Goal: Transaction & Acquisition: Purchase product/service

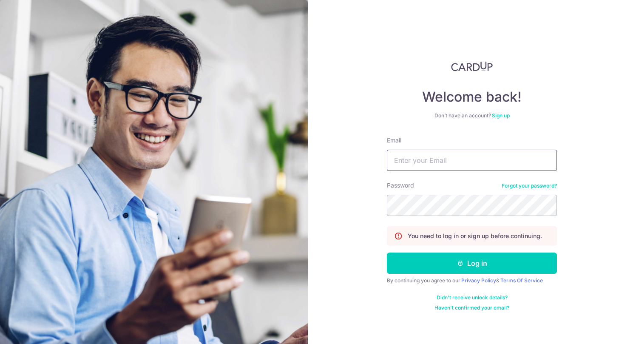
click at [482, 163] on input "Email" at bounding box center [472, 160] width 170 height 21
type input "[EMAIL_ADDRESS][DOMAIN_NAME]"
click at [387, 253] on button "Log in" at bounding box center [472, 263] width 170 height 21
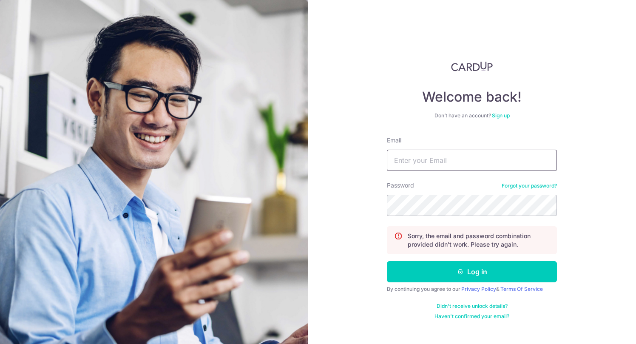
click at [457, 165] on input "Email" at bounding box center [472, 160] width 170 height 21
type input "elizabethangsh@gmail.com"
click at [387, 261] on button "Log in" at bounding box center [472, 271] width 170 height 21
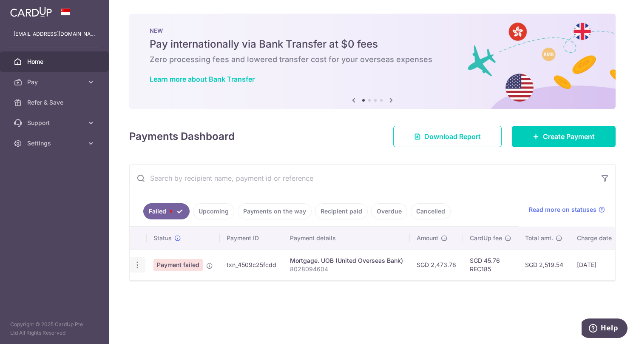
click at [135, 266] on icon "button" at bounding box center [137, 265] width 9 height 9
click at [174, 294] on body "elizabethangsh@gmail.com Home Pay Payments Recipients Cards Refer & Save Suppor…" at bounding box center [318, 172] width 636 height 344
click at [140, 267] on icon "button" at bounding box center [137, 265] width 9 height 9
click at [182, 284] on span "Update payment" at bounding box center [183, 288] width 58 height 10
radio input "true"
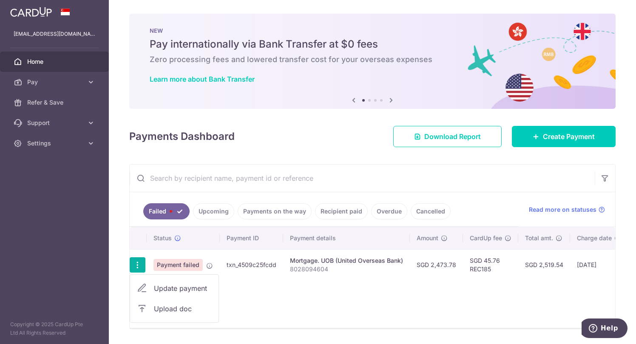
type input "2,473.78"
type input "8028094604"
type input "REC185"
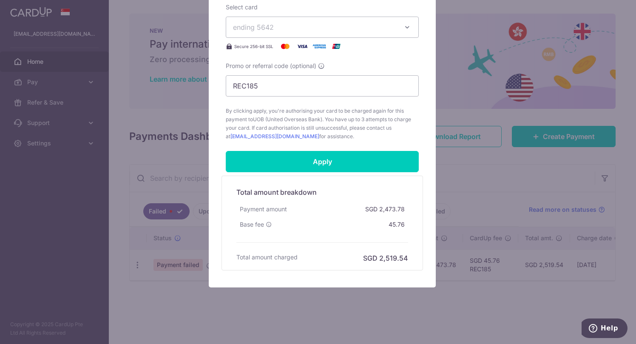
scroll to position [340, 0]
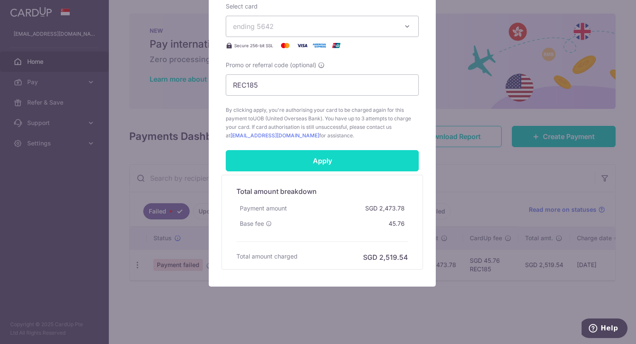
click at [373, 162] on input "Apply" at bounding box center [322, 160] width 193 height 21
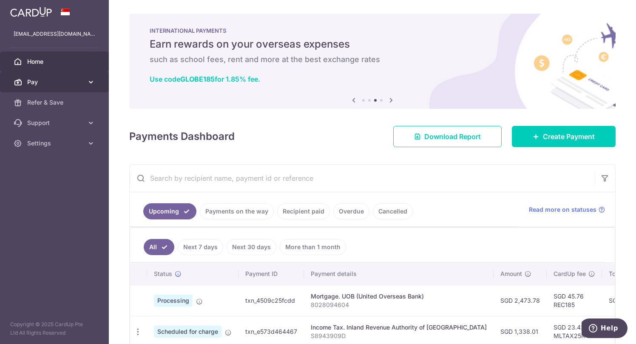
click at [63, 79] on span "Pay" at bounding box center [55, 82] width 56 height 9
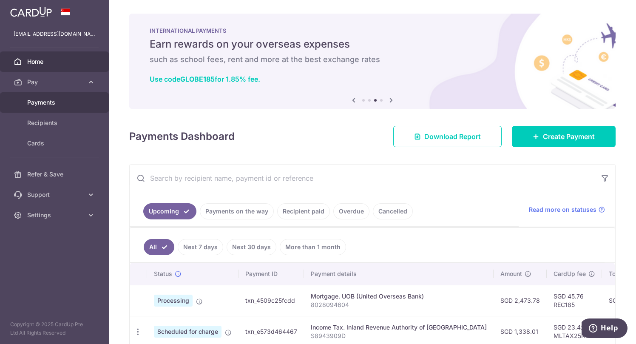
click at [66, 99] on span "Payments" at bounding box center [55, 102] width 56 height 9
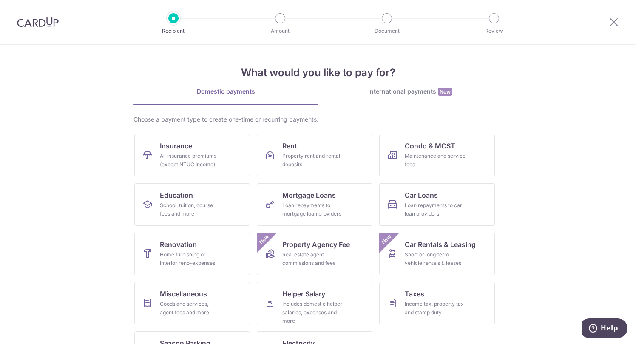
click at [592, 125] on section "What would you like to pay for? Domestic payments International payments New Ch…" at bounding box center [318, 194] width 636 height 299
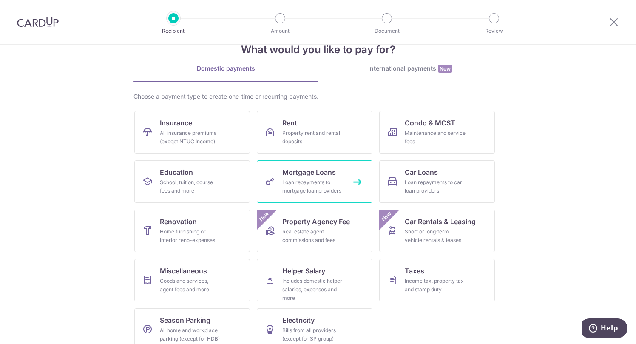
scroll to position [36, 0]
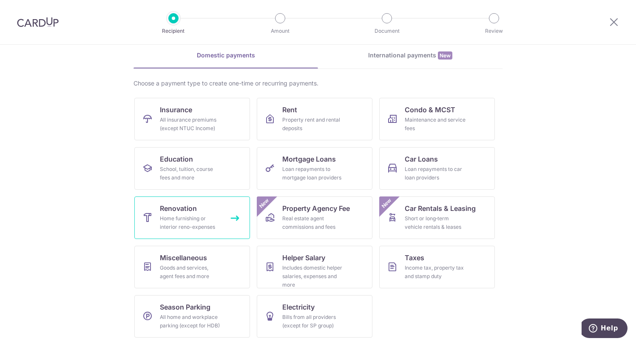
click at [168, 206] on span "Renovation" at bounding box center [178, 208] width 37 height 10
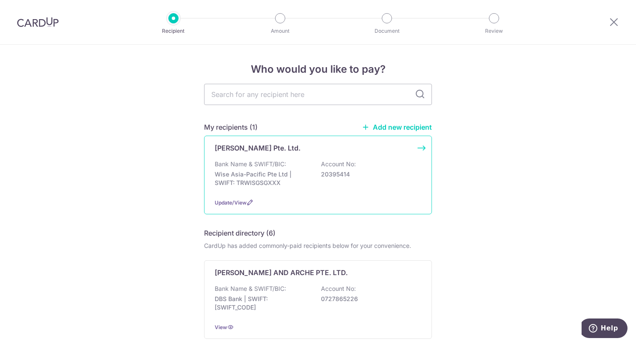
click at [313, 168] on div "Bank Name & SWIFT/BIC: Wise Asia-Pacific Pte Ltd | SWIFT: TRWISGSGXXX Account N…" at bounding box center [318, 175] width 207 height 31
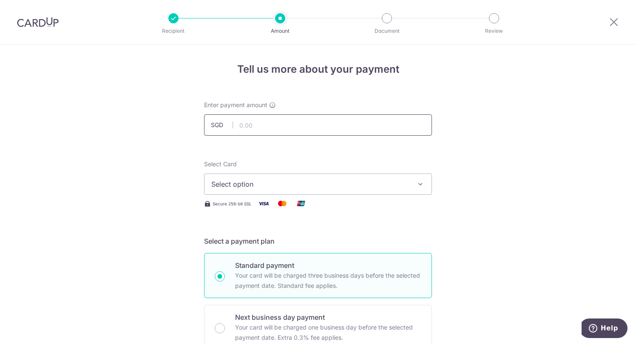
click at [287, 126] on input "text" at bounding box center [318, 124] width 228 height 21
type input "14,959.50"
click at [328, 180] on span "Select option" at bounding box center [310, 184] width 198 height 10
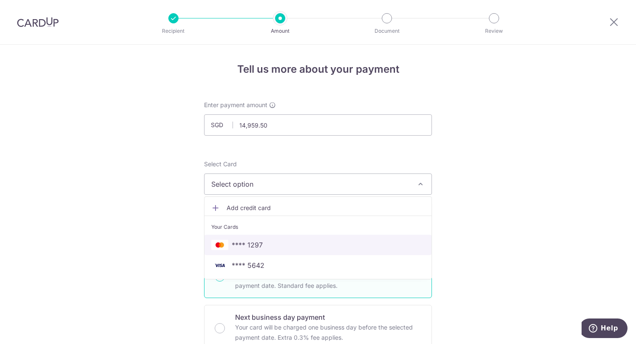
click at [318, 242] on span "**** 1297" at bounding box center [317, 245] width 213 height 10
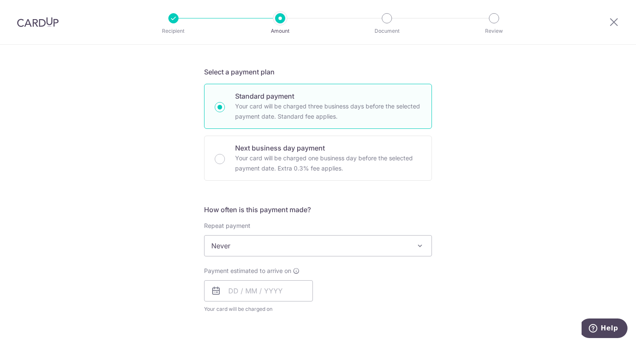
scroll to position [170, 0]
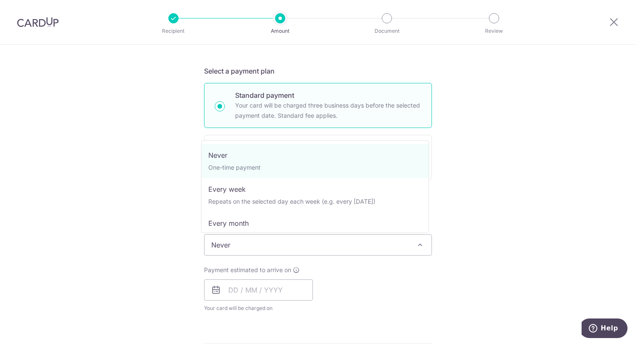
click at [401, 247] on span "Never" at bounding box center [318, 245] width 227 height 20
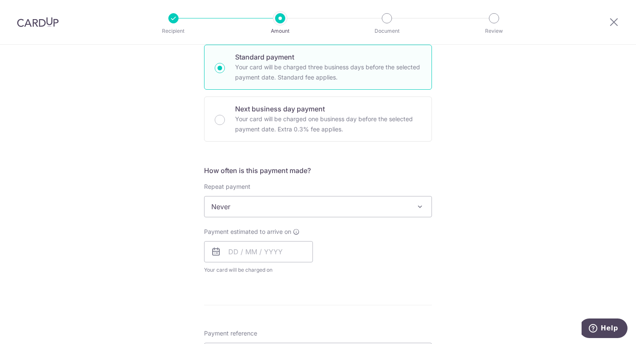
scroll to position [227, 0]
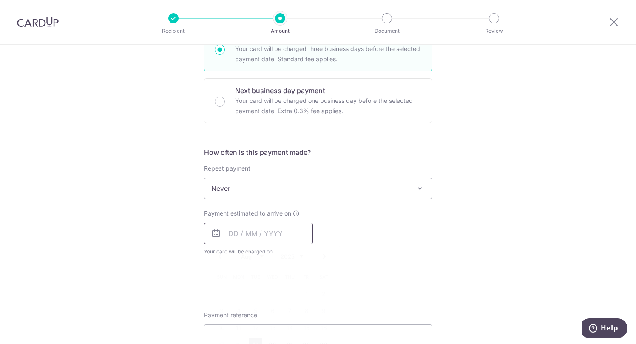
click at [282, 230] on input "text" at bounding box center [258, 233] width 109 height 21
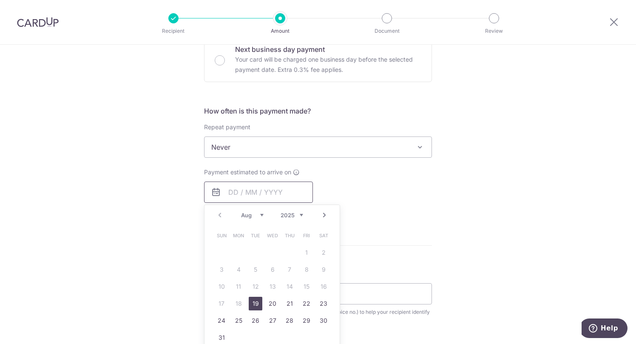
scroll to position [283, 0]
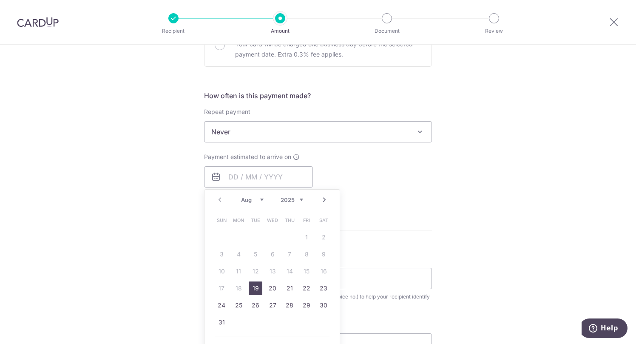
click at [253, 287] on link "19" at bounding box center [256, 288] width 14 height 14
type input "19/08/2025"
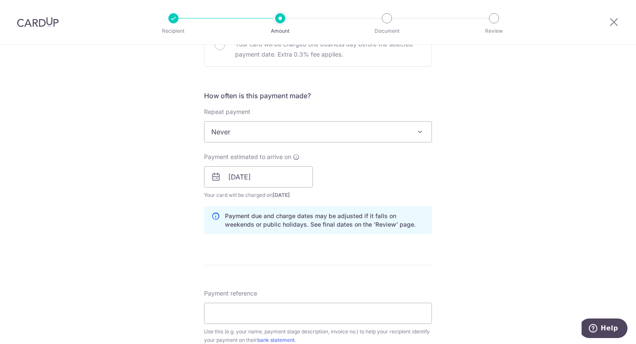
scroll to position [340, 0]
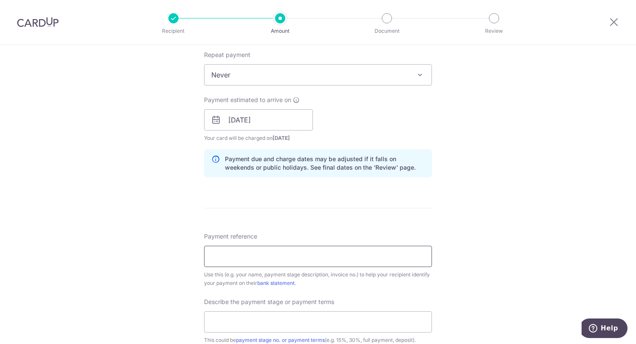
click at [370, 254] on input "Payment reference" at bounding box center [318, 256] width 228 height 21
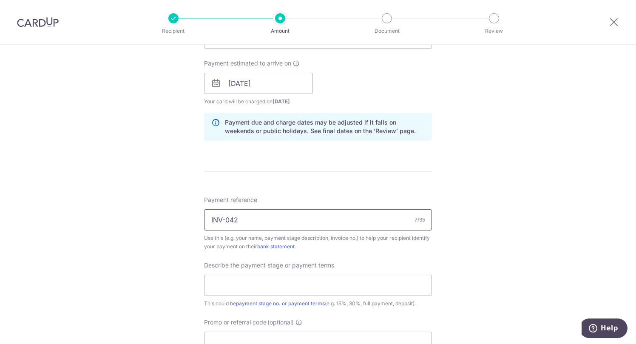
scroll to position [397, 0]
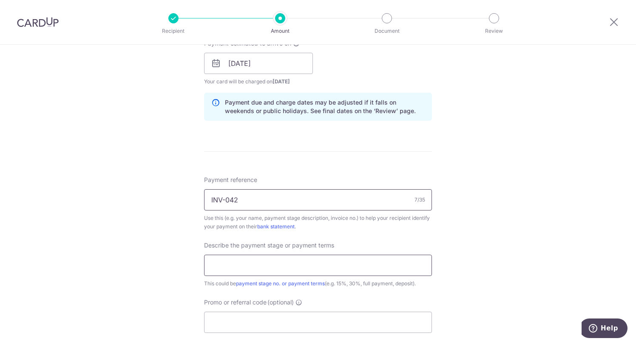
type input "INV-042"
click at [258, 266] on input "text" at bounding box center [318, 265] width 228 height 21
type input "carpentry fee"
click at [286, 320] on input "Promo or referral code (optional)" at bounding box center [318, 322] width 228 height 21
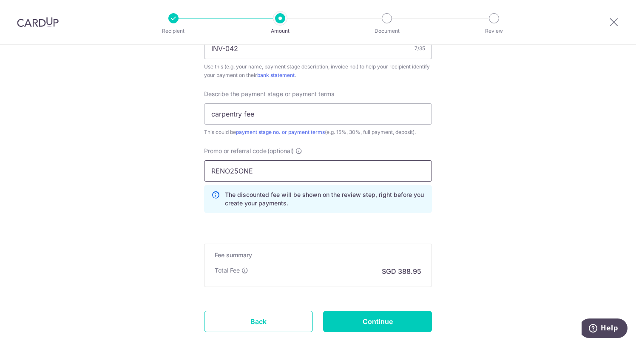
scroll to position [567, 0]
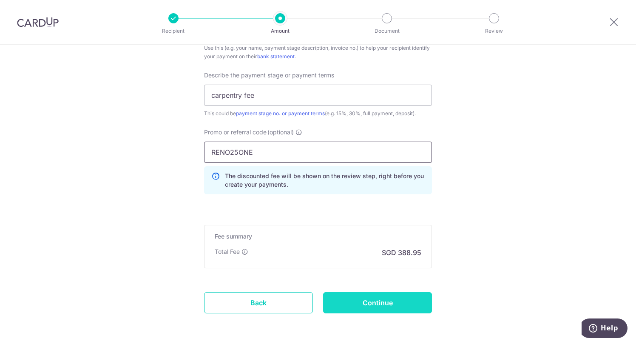
type input "RENO25ONE"
click at [356, 302] on input "Continue" at bounding box center [377, 302] width 109 height 21
type input "Create Schedule"
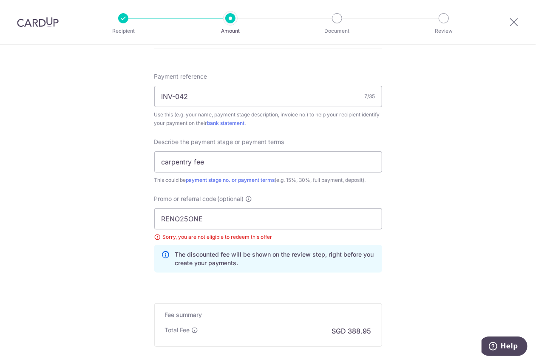
scroll to position [482, 0]
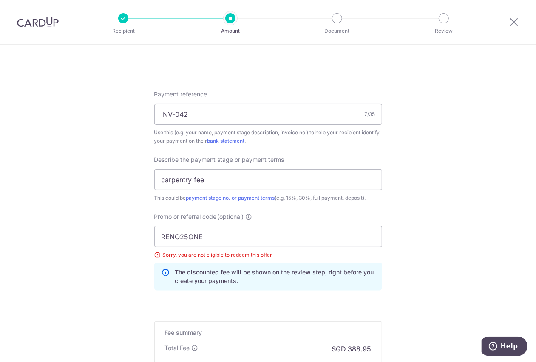
click at [154, 256] on div "Sorry, you are not eligible to redeem this offer" at bounding box center [268, 255] width 228 height 9
click at [418, 200] on div "Tell us more about your payment Enter payment amount SGD 14,959.50 14959.50 Sel…" at bounding box center [268, 18] width 536 height 911
drag, startPoint x: 234, startPoint y: 250, endPoint x: 236, endPoint y: 244, distance: 6.2
click at [234, 250] on div "RENO25ONE Sorry, you are not eligible to redeem this offer The discounted fee w…" at bounding box center [268, 258] width 228 height 65
click at [238, 242] on input "RENO25ONE" at bounding box center [268, 236] width 228 height 21
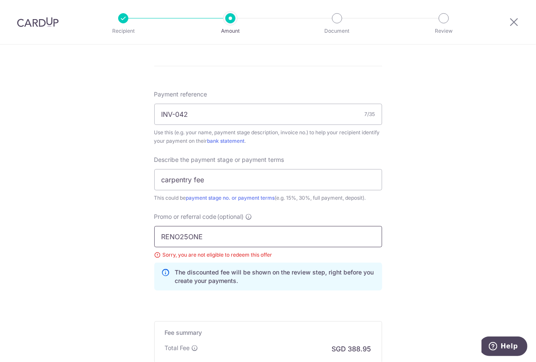
click at [238, 242] on input "RENO25ONE" at bounding box center [268, 236] width 228 height 21
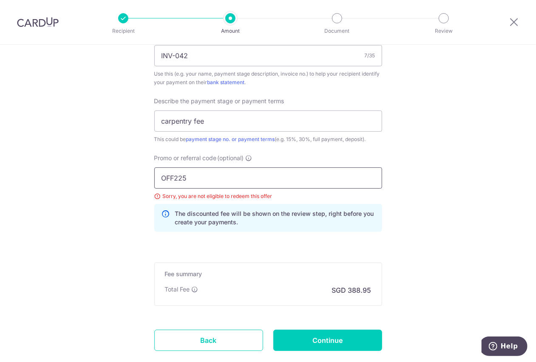
scroll to position [596, 0]
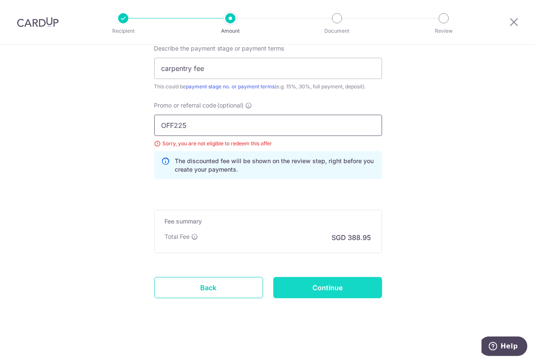
type input "OFF225"
click at [309, 281] on input "Continue" at bounding box center [327, 287] width 109 height 21
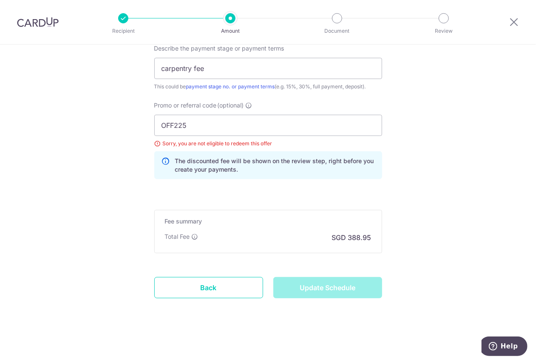
type input "Update Schedule"
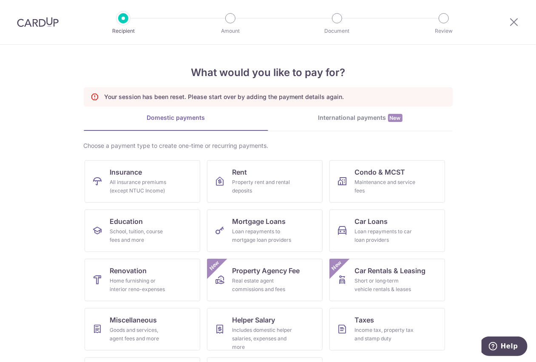
click at [59, 198] on section "What would you like to pay for? Your session has been reset. Please start over …" at bounding box center [268, 204] width 536 height 318
click at [164, 276] on link "Renovation Home furnishing or interior reno-expenses" at bounding box center [143, 280] width 116 height 43
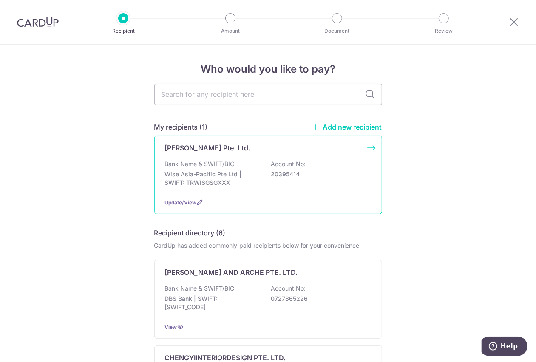
click at [199, 152] on p "[PERSON_NAME] Pte. Ltd." at bounding box center [208, 148] width 86 height 10
click at [287, 174] on p "20395414" at bounding box center [318, 174] width 95 height 9
click at [369, 147] on div "Takumi Furniture Pte. Ltd. Bank Name & SWIFT/BIC: Wise Asia-Pacific Pte Ltd | S…" at bounding box center [268, 175] width 228 height 79
click at [199, 200] on icon at bounding box center [200, 202] width 7 height 7
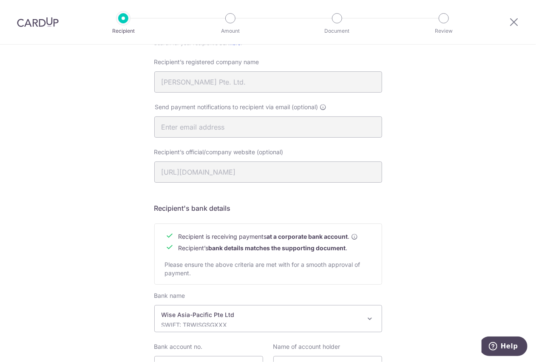
scroll to position [312, 0]
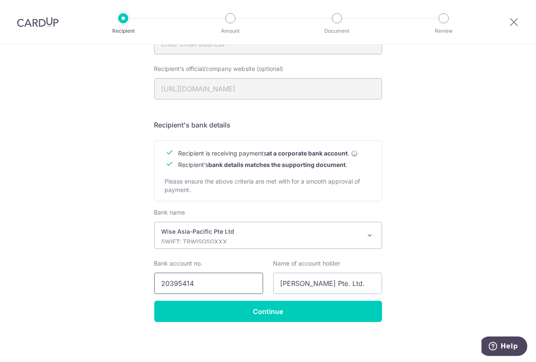
click at [177, 281] on input "20395414" at bounding box center [208, 283] width 109 height 21
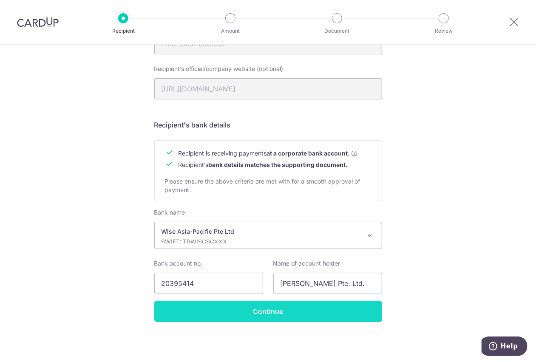
click at [264, 310] on input "Continue" at bounding box center [268, 311] width 228 height 21
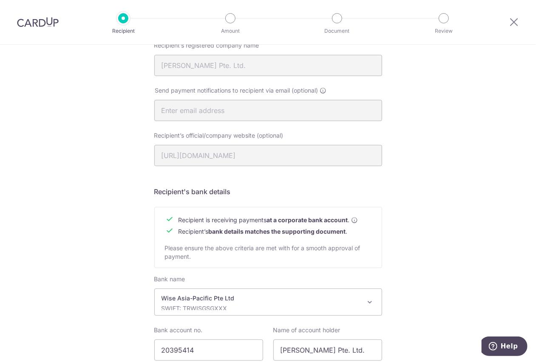
scroll to position [283, 0]
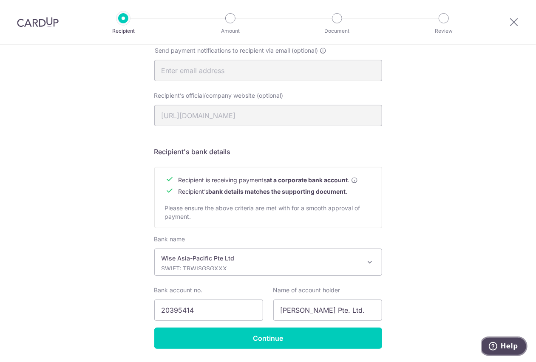
click at [491, 342] on icon "Help" at bounding box center [493, 346] width 9 height 9
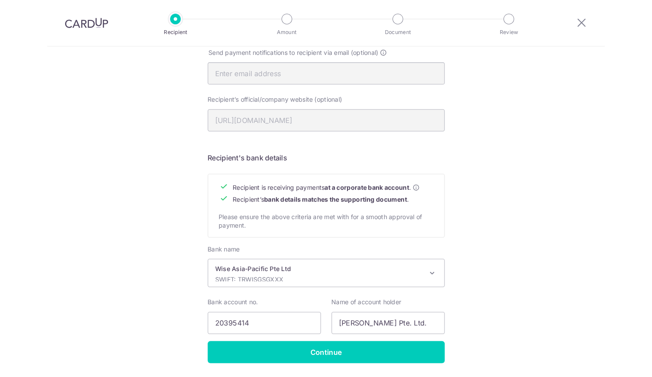
scroll to position [0, 0]
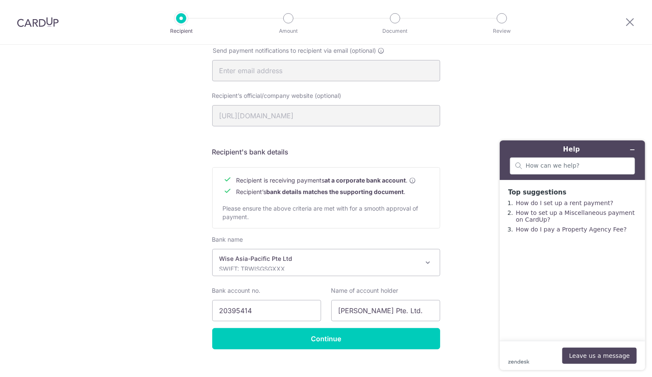
click at [536, 350] on div "zendesk .cls-1{fill:#03363d;} Leave us a message" at bounding box center [572, 355] width 128 height 16
click at [536, 356] on button "Leave us a message" at bounding box center [599, 355] width 74 height 16
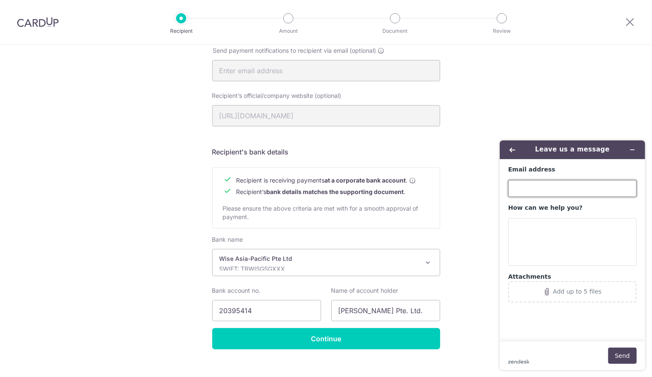
click at [536, 185] on input "Email address" at bounding box center [572, 187] width 128 height 17
type input "[EMAIL_ADDRESS][DOMAIN_NAME]"
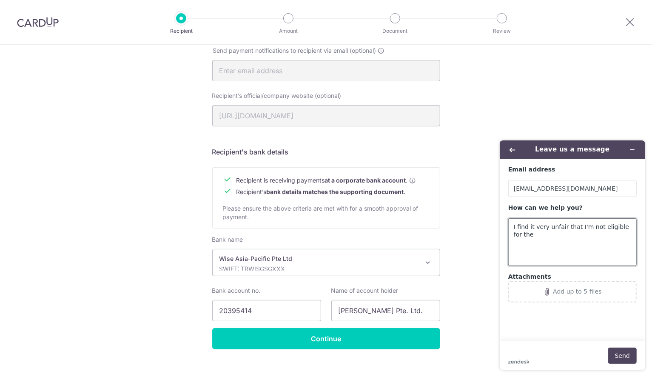
paste textarea "#FromMilestonetoMiles Lucky Draw 2025"
type textarea "I find it very unfair that I'm not eligible for the #FromMilestonetoMiles Lucky…"
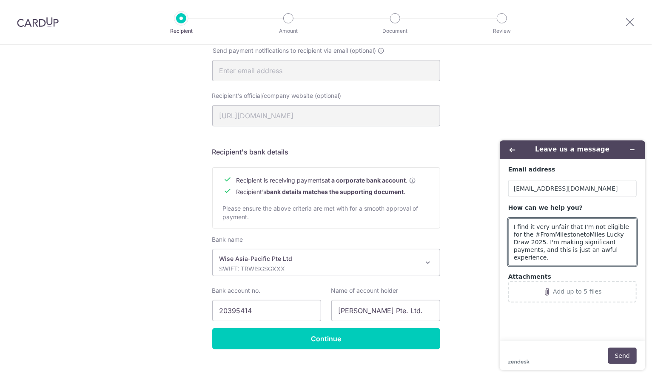
click at [536, 353] on button "Send" at bounding box center [622, 355] width 28 height 16
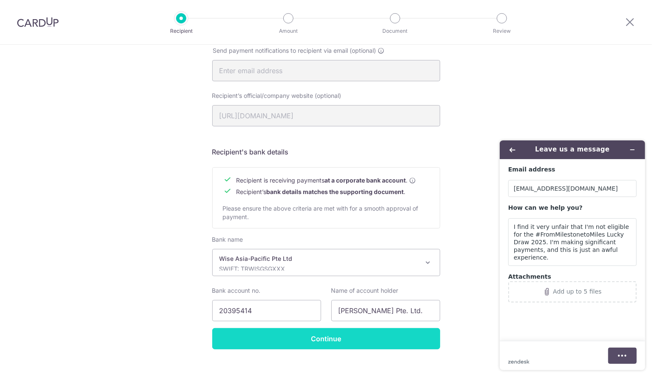
scroll to position [297, 0]
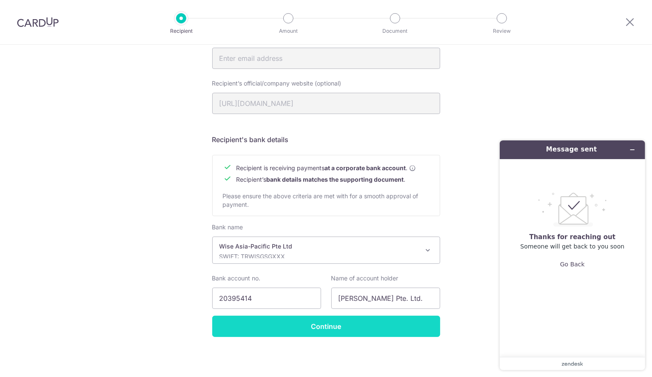
click at [377, 330] on input "Continue" at bounding box center [326, 325] width 228 height 21
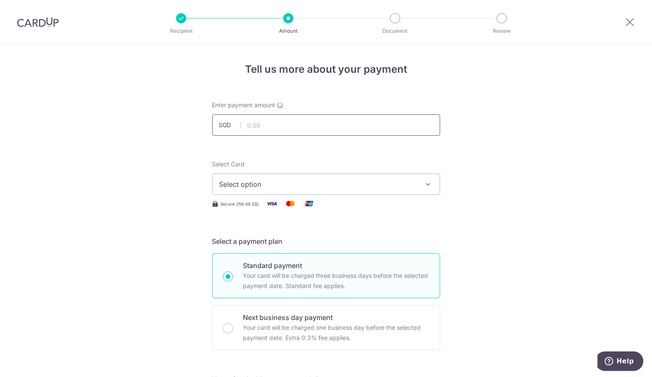
click at [393, 130] on input "text" at bounding box center [326, 124] width 228 height 21
type input "14,959.50"
click at [386, 186] on span "Select option" at bounding box center [318, 184] width 198 height 10
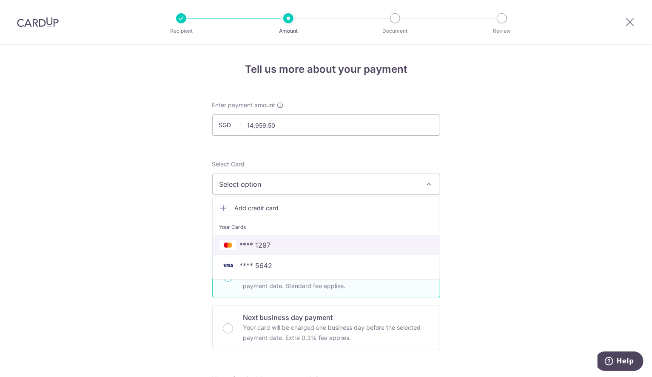
click at [367, 241] on span "**** 1297" at bounding box center [325, 245] width 213 height 10
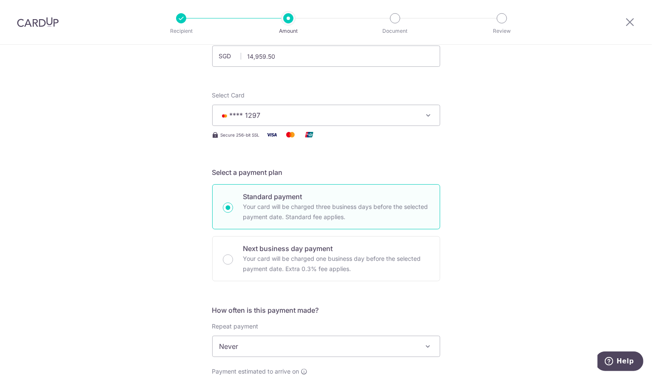
scroll to position [227, 0]
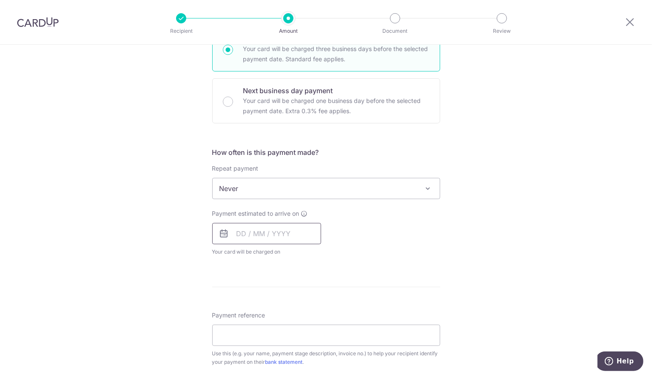
click at [293, 233] on input "text" at bounding box center [266, 233] width 109 height 21
click at [263, 342] on link "19" at bounding box center [264, 345] width 14 height 14
type input "[DATE]"
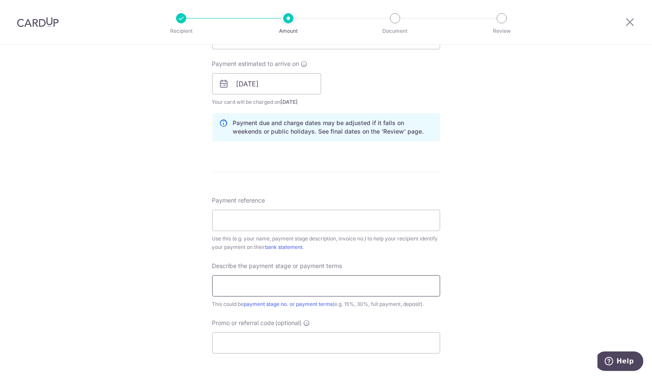
scroll to position [397, 0]
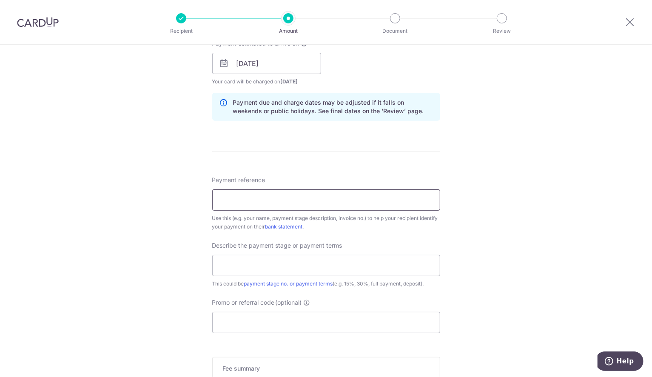
click at [349, 210] on input "Payment reference" at bounding box center [326, 199] width 228 height 21
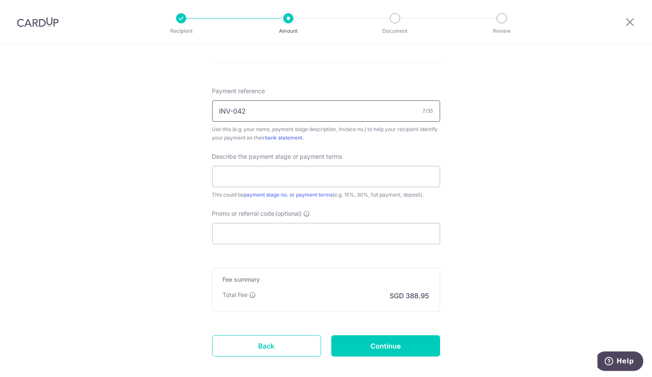
scroll to position [510, 0]
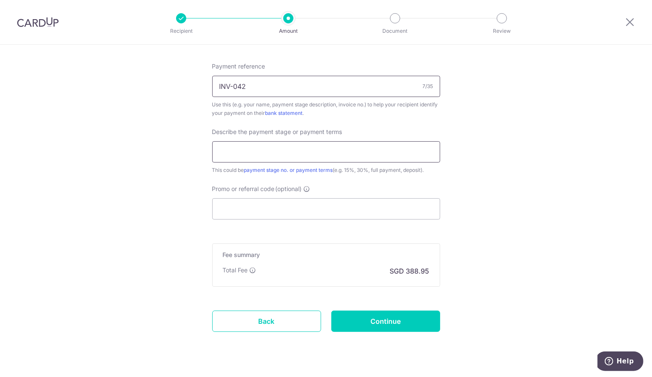
type input "INV-042"
click at [331, 162] on input "text" at bounding box center [326, 151] width 228 height 21
type input "carpentry fee"
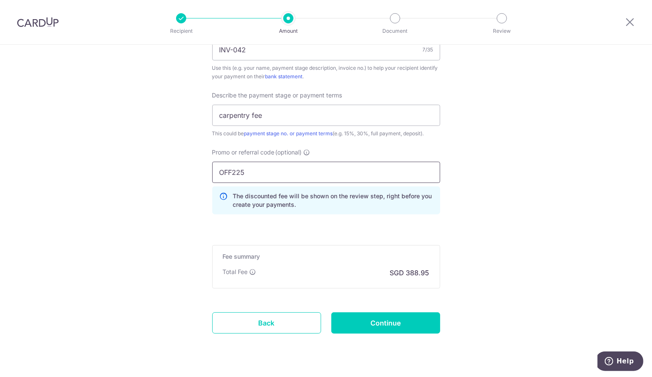
scroll to position [569, 0]
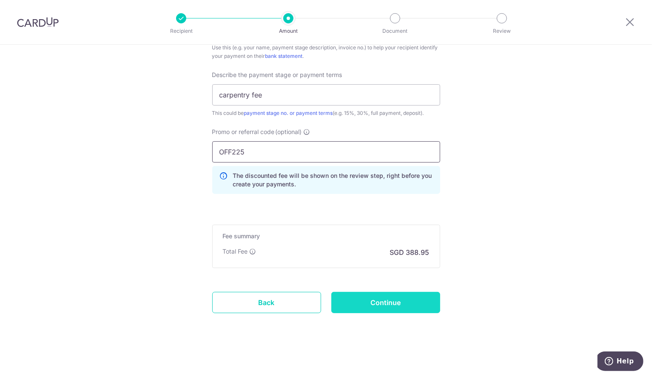
type input "OFF225"
click at [376, 300] on input "Continue" at bounding box center [385, 302] width 109 height 21
type input "Create Schedule"
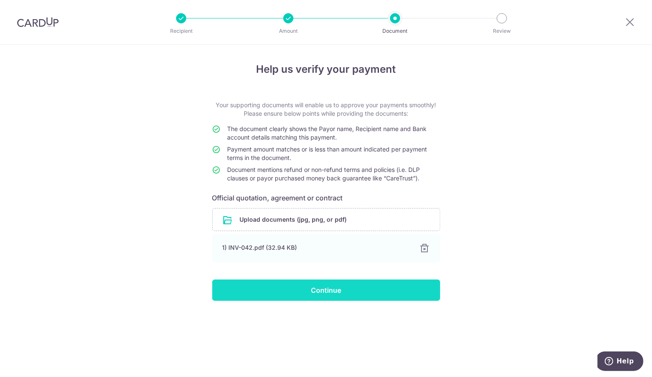
click at [398, 293] on input "Continue" at bounding box center [326, 289] width 228 height 21
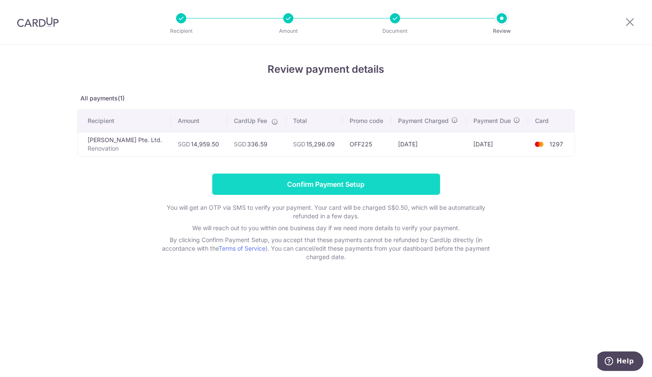
click at [331, 181] on input "Confirm Payment Setup" at bounding box center [326, 183] width 228 height 21
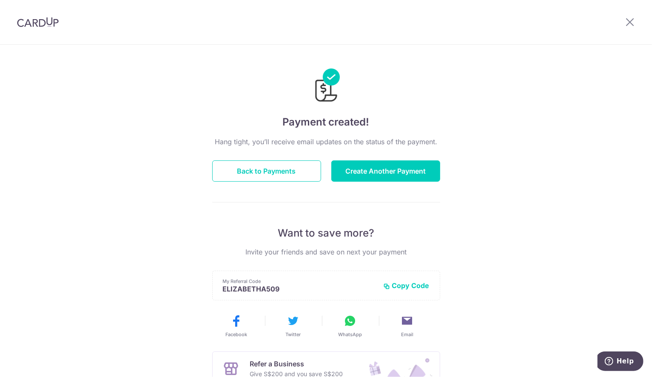
click at [150, 134] on div "Payment created! Hang tight, you’ll receive email updates on the status of the …" at bounding box center [326, 272] width 652 height 454
